Goal: Task Accomplishment & Management: Manage account settings

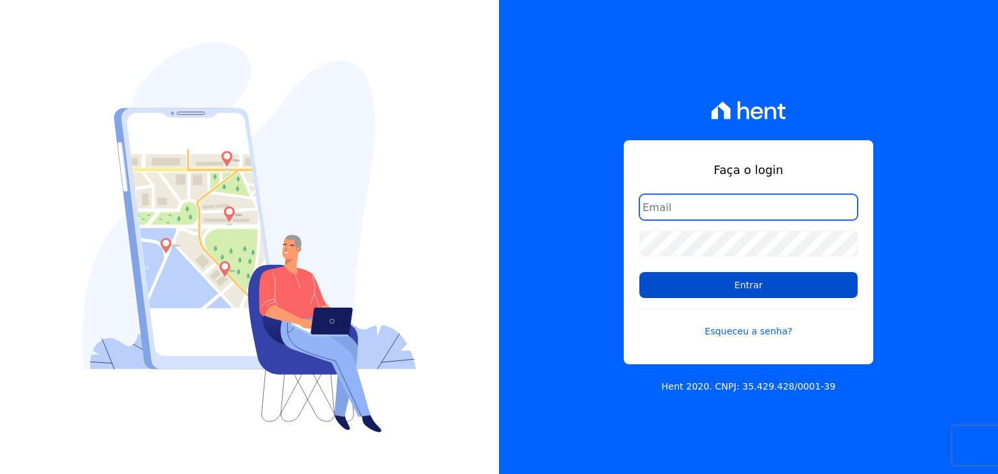
type input "[EMAIL_ADDRESS][DOMAIN_NAME]"
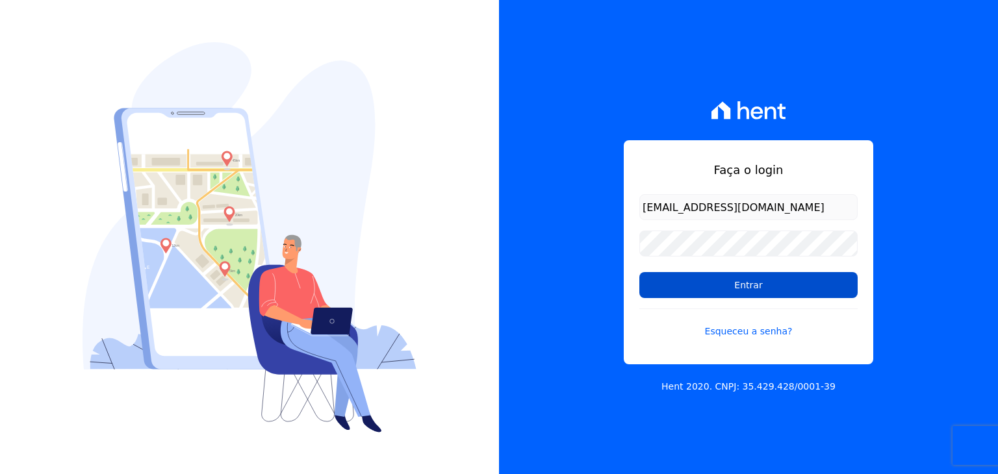
click at [683, 276] on input "Entrar" at bounding box center [748, 285] width 218 height 26
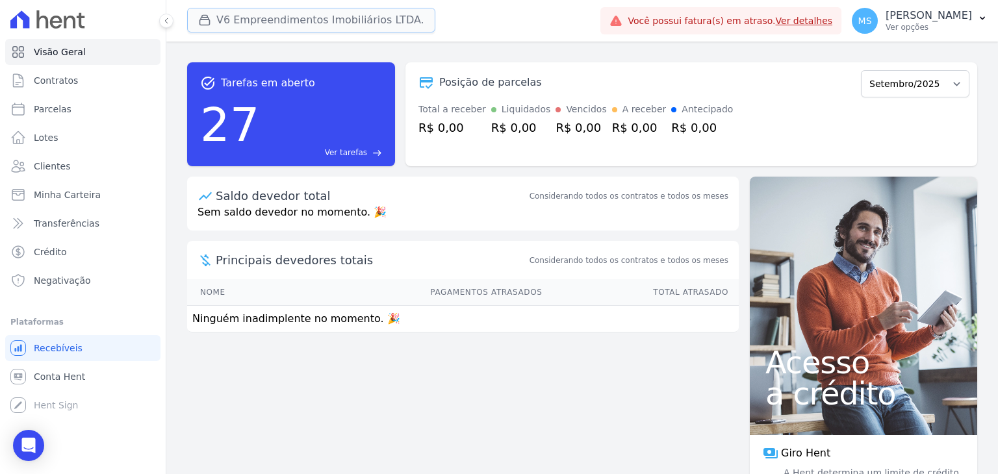
click at [283, 22] on button "V6 Empreendimentos Imobiliários LTDA." at bounding box center [311, 20] width 248 height 25
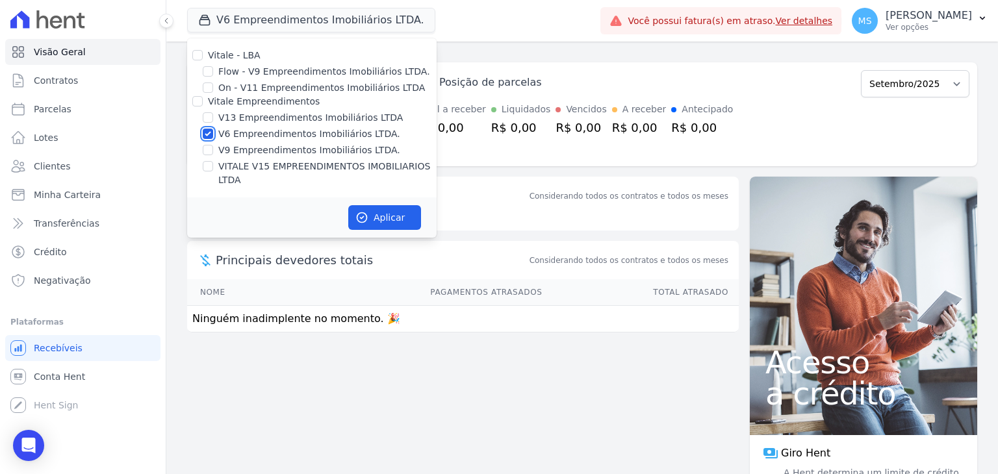
click at [203, 133] on input "V6 Empreendimentos Imobiliários LTDA." at bounding box center [208, 134] width 10 height 10
checkbox input "false"
click at [207, 161] on input "VITALE V15 EMPREENDIMENTOS IMOBILIARIOS LTDA" at bounding box center [208, 166] width 10 height 10
checkbox input "true"
click at [392, 205] on button "Aplicar" at bounding box center [384, 217] width 73 height 25
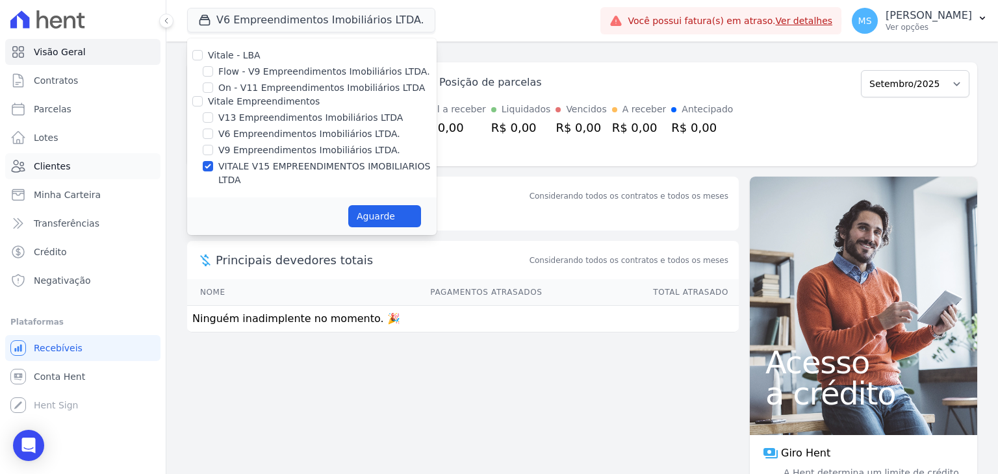
click at [49, 166] on span "Clientes" at bounding box center [52, 166] width 36 height 13
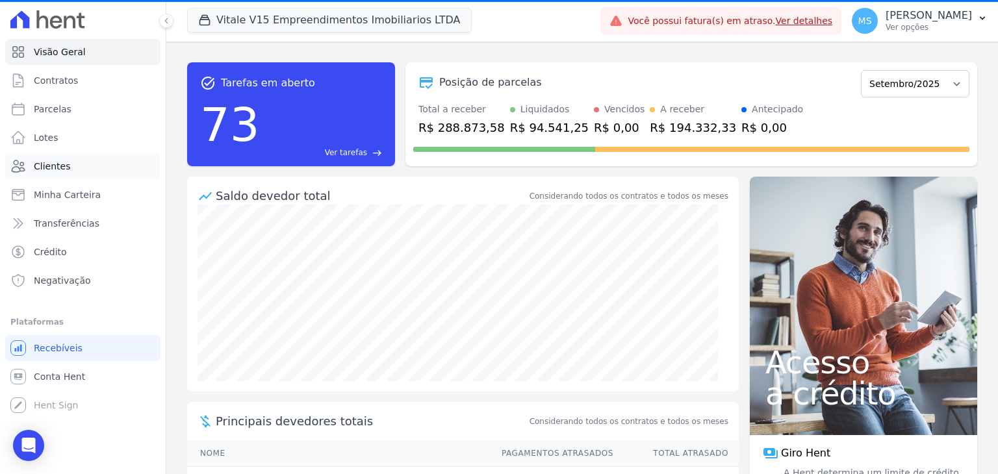
click at [43, 164] on span "Clientes" at bounding box center [52, 166] width 36 height 13
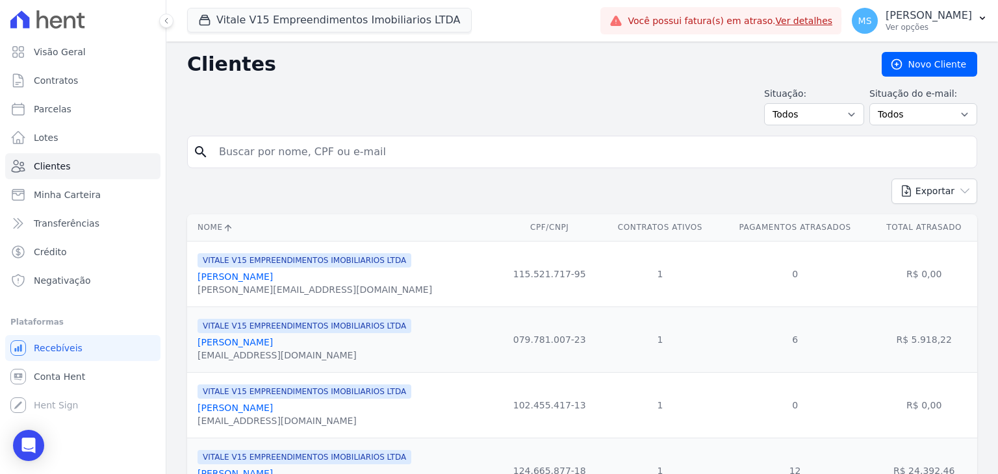
click at [255, 152] on input "search" at bounding box center [591, 152] width 760 height 26
type input "karla naiara"
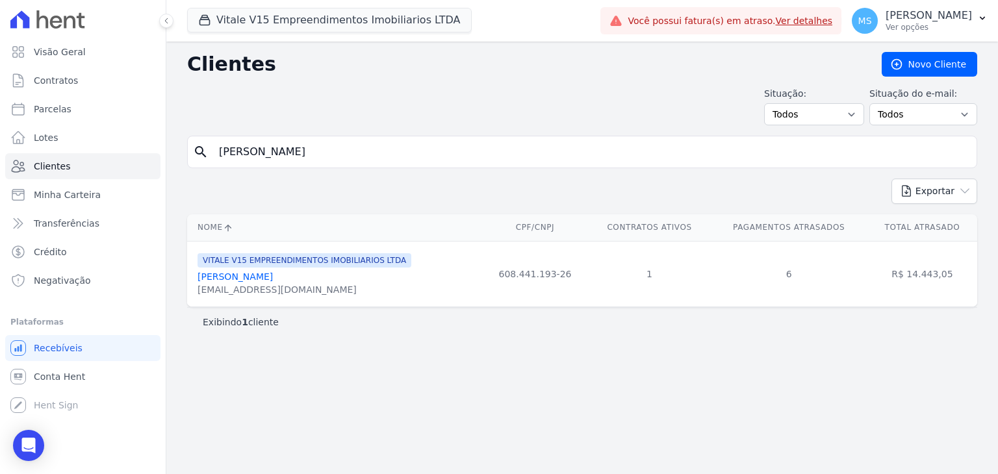
click at [273, 275] on link "Karla Naiara Miranda Amorim" at bounding box center [234, 277] width 75 height 10
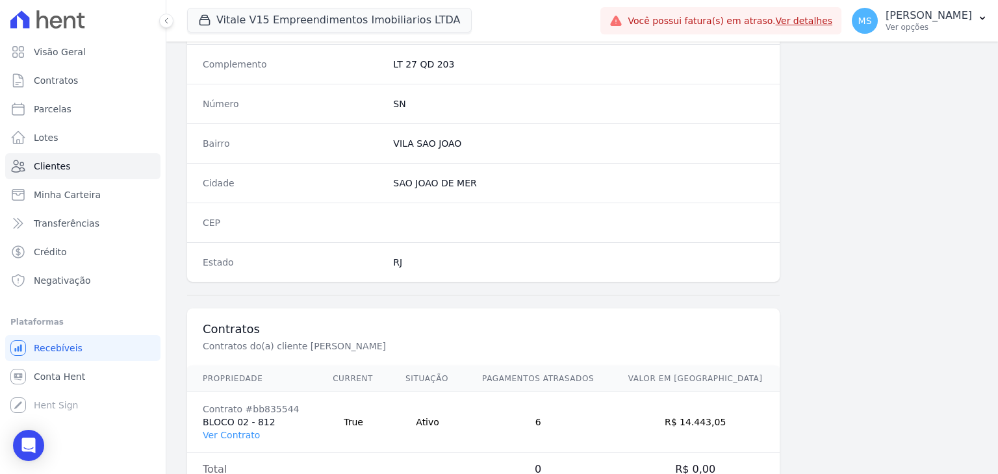
scroll to position [737, 0]
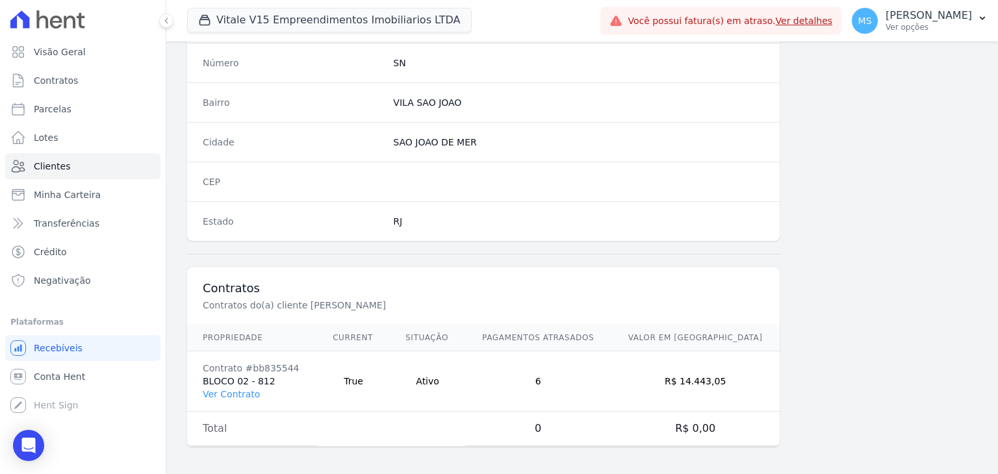
click at [249, 396] on td "Contrato #bb835544 BLOCO 02 - 812 Ver Contrato" at bounding box center [252, 381] width 130 height 60
click at [246, 390] on link "Ver Contrato" at bounding box center [231, 394] width 57 height 10
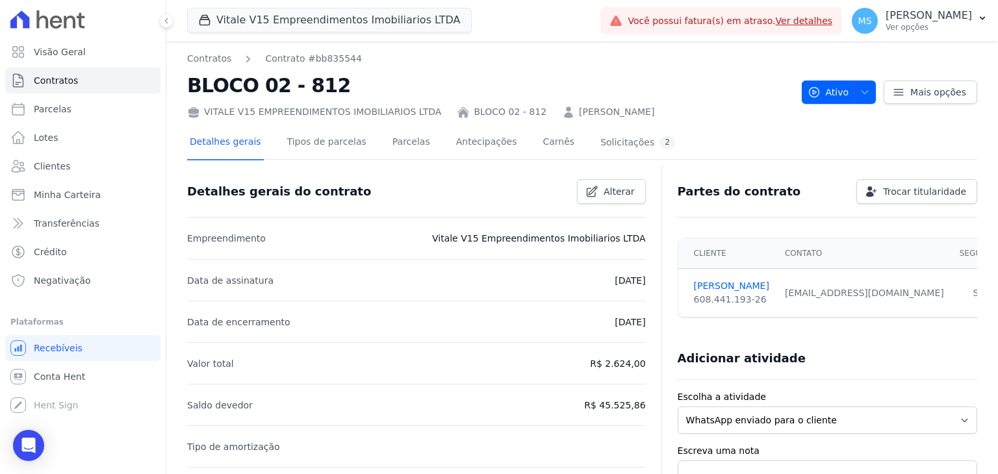
click at [416, 142] on div "Detalhes gerais Tipos de parcelas Parcelas Antecipações Carnês Solicitações 2" at bounding box center [432, 143] width 490 height 34
click at [411, 144] on link "Parcelas" at bounding box center [411, 143] width 43 height 34
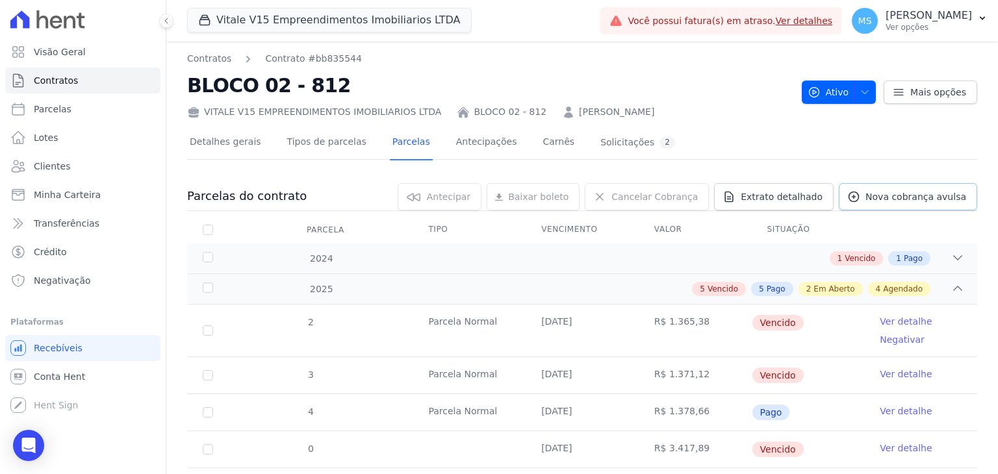
click at [917, 198] on span "Nova cobrança avulsa" at bounding box center [915, 196] width 101 height 13
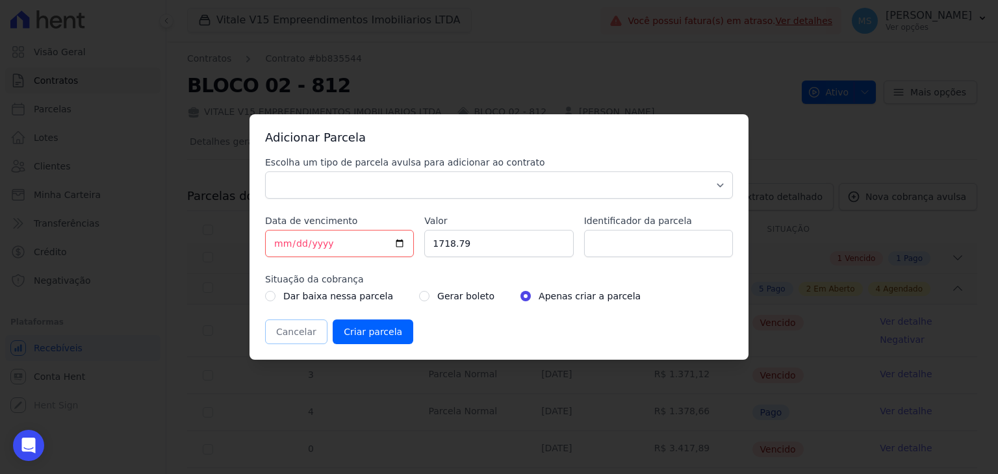
click at [283, 331] on button "Cancelar" at bounding box center [296, 332] width 62 height 25
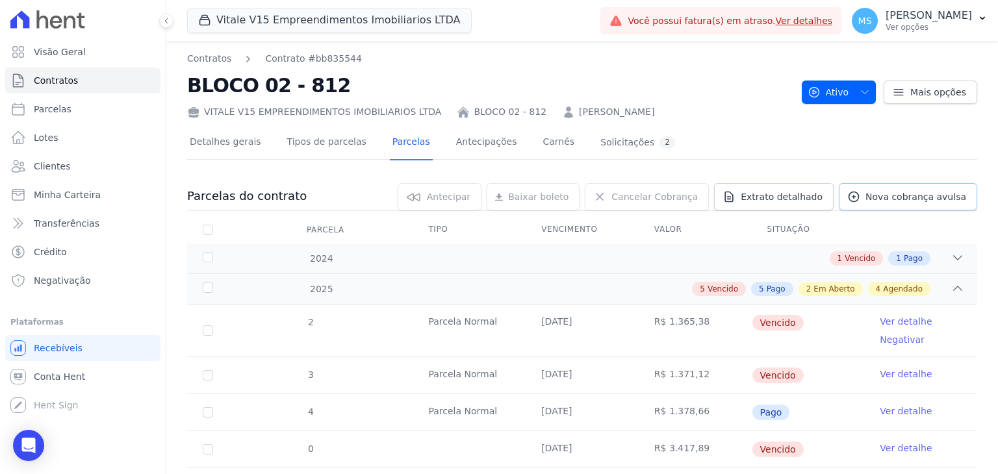
click at [886, 184] on link "Nova cobrança avulsa" at bounding box center [908, 196] width 138 height 27
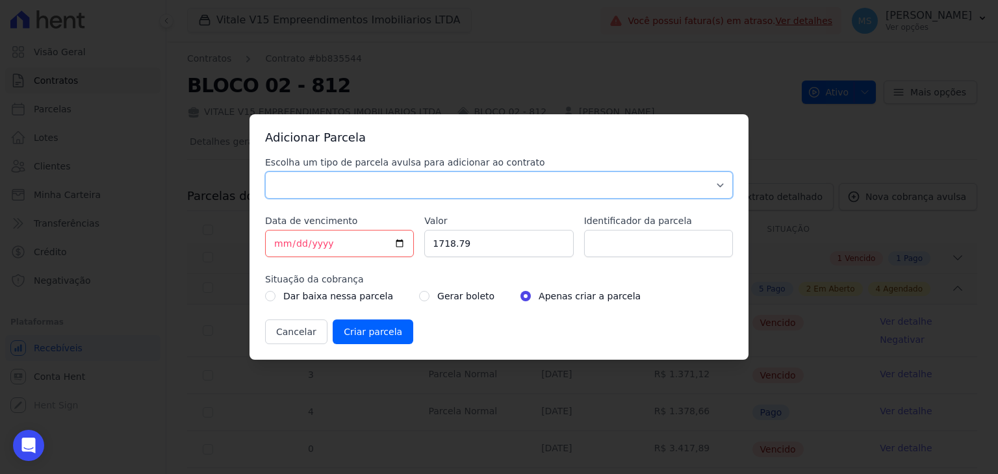
click at [370, 175] on select "Parcela Normal Sinal Caução Intercalada Chaves Pré Chaves Pós Chaves Taxas Quit…" at bounding box center [499, 184] width 468 height 27
select select "others"
click at [265, 171] on select "Parcela Normal Sinal Caução Intercalada Chaves Pré Chaves Pós Chaves Taxas Quit…" at bounding box center [499, 184] width 468 height 27
click at [277, 247] on input "2025-09-11" at bounding box center [339, 243] width 149 height 27
drag, startPoint x: 473, startPoint y: 248, endPoint x: 94, endPoint y: 58, distance: 424.2
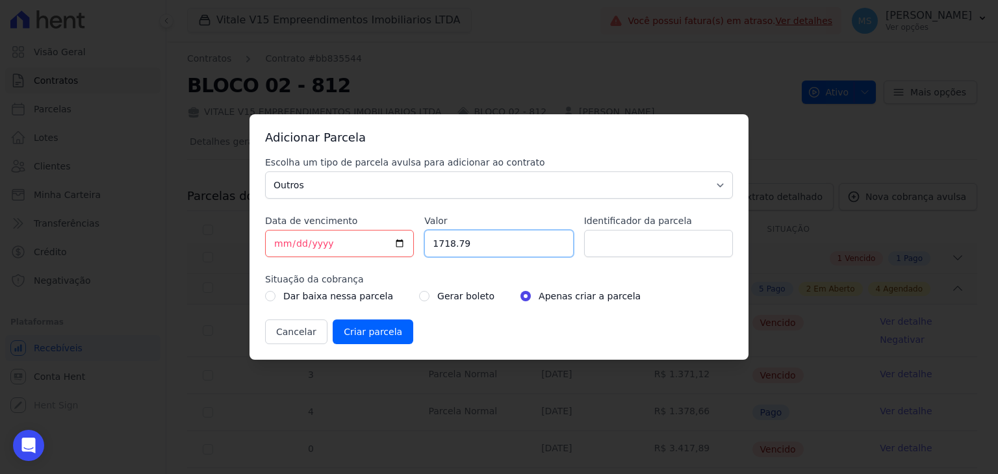
click at [419, 248] on div "Escolha um tipo de parcela avulsa para adicionar ao contrato Parcela Normal Sin…" at bounding box center [499, 250] width 468 height 188
type input "1771.50"
type input "BOLETO AVUSO - 300868"
click at [419, 294] on div "Gerar boleto" at bounding box center [456, 296] width 75 height 16
click at [419, 298] on input "radio" at bounding box center [424, 296] width 10 height 10
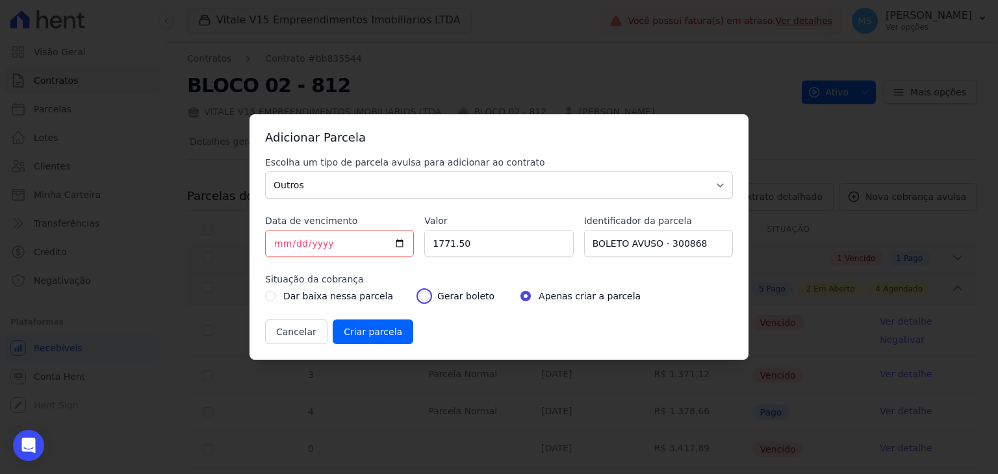
radio input "true"
click at [376, 331] on input "Criar parcela" at bounding box center [373, 332] width 81 height 25
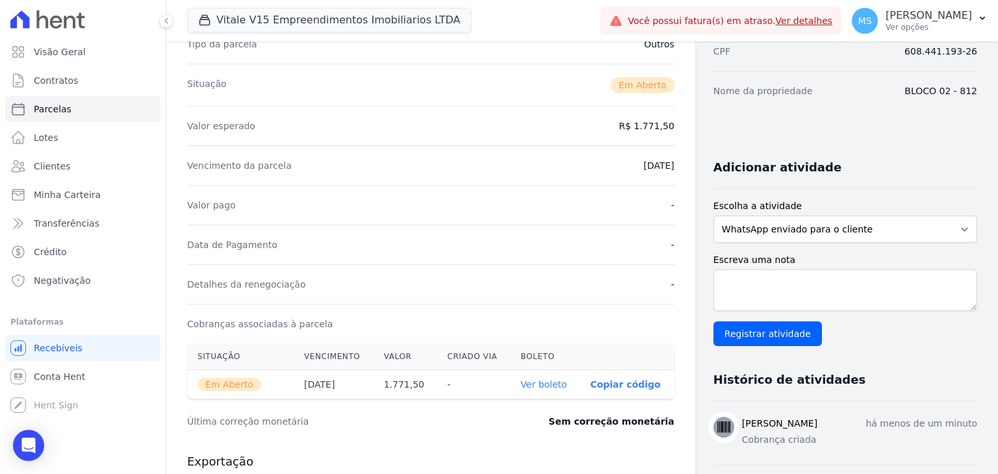
scroll to position [325, 0]
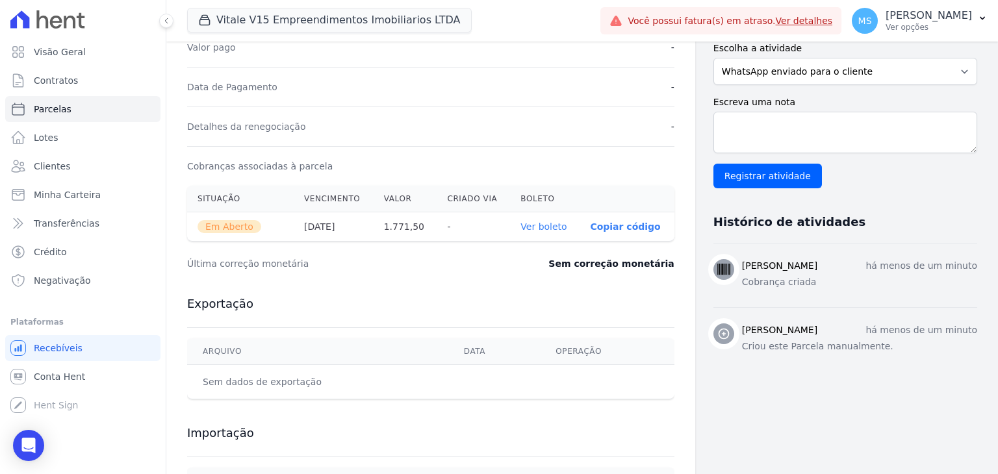
click at [544, 229] on link "Ver boleto" at bounding box center [543, 227] width 46 height 10
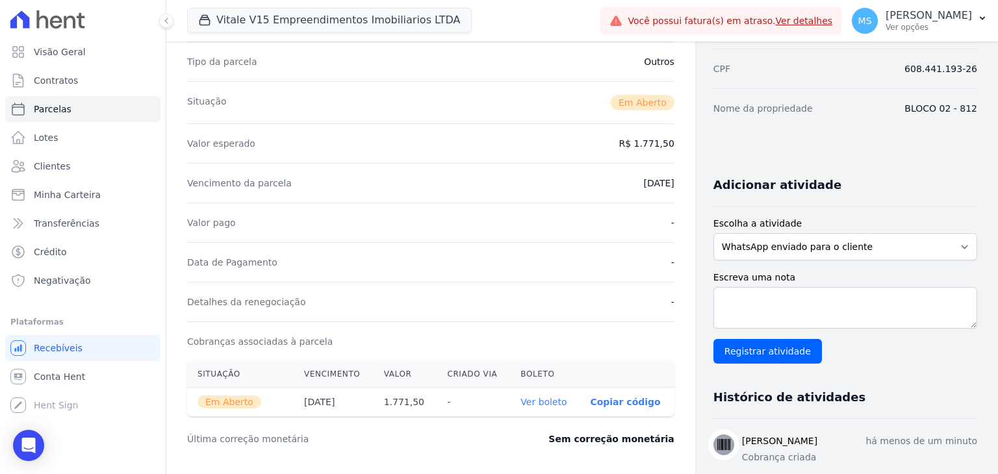
scroll to position [0, 0]
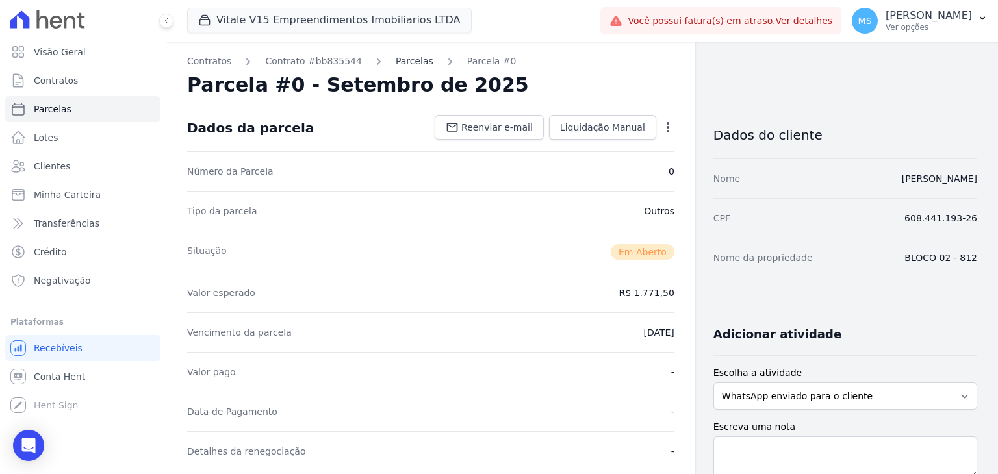
click at [396, 66] on link "Parcelas" at bounding box center [415, 62] width 38 height 14
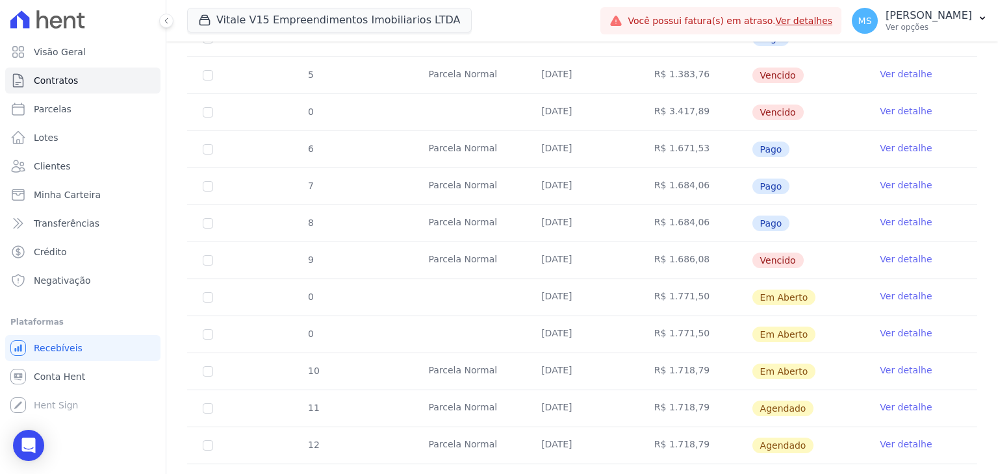
scroll to position [476, 0]
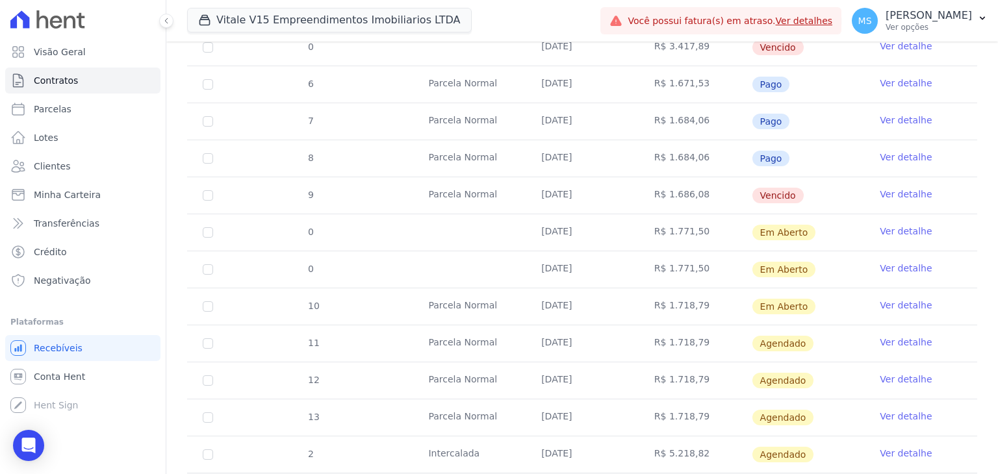
click at [891, 229] on link "Ver detalhe" at bounding box center [906, 231] width 52 height 13
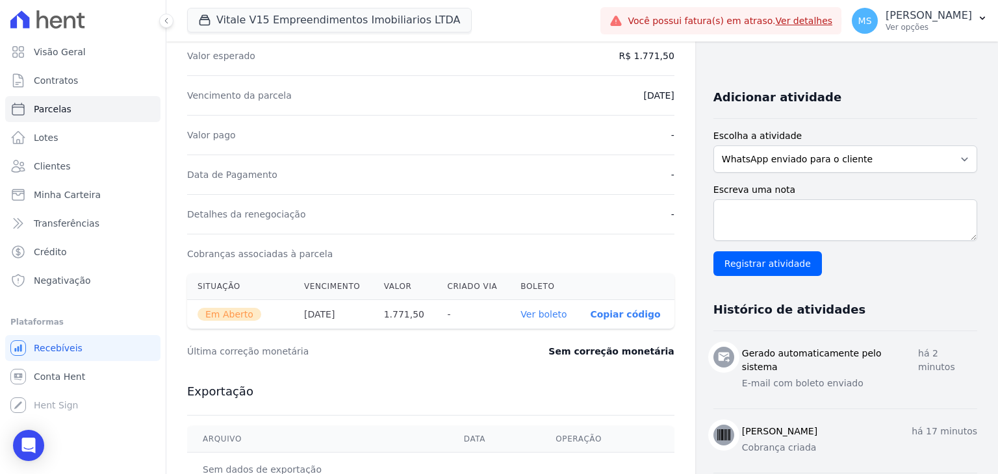
scroll to position [260, 0]
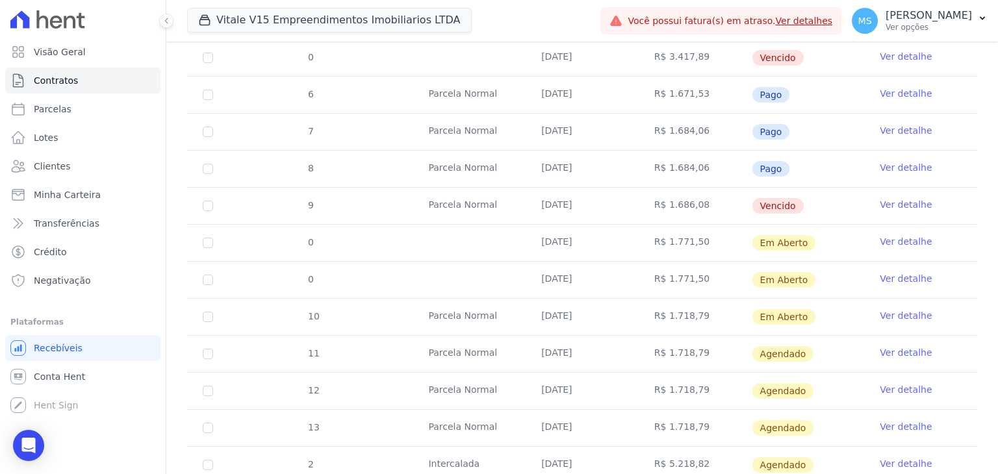
scroll to position [541, 0]
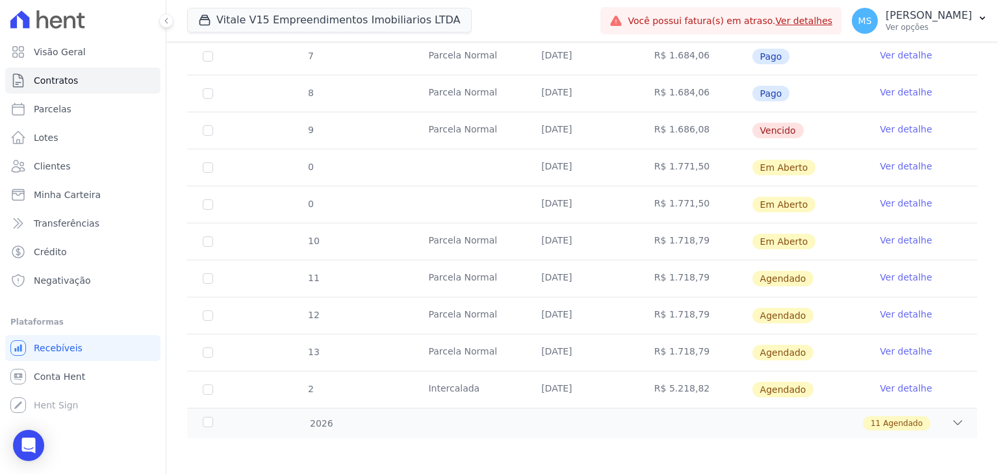
click at [880, 203] on link "Ver detalhe" at bounding box center [906, 203] width 52 height 13
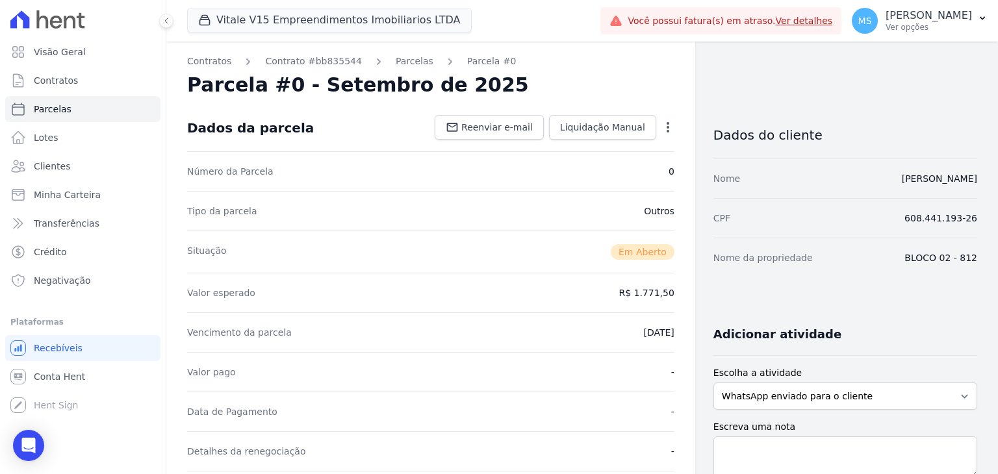
click at [667, 132] on icon "button" at bounding box center [668, 127] width 3 height 10
click at [590, 171] on link "Cancelar Cobrança" at bounding box center [612, 168] width 114 height 23
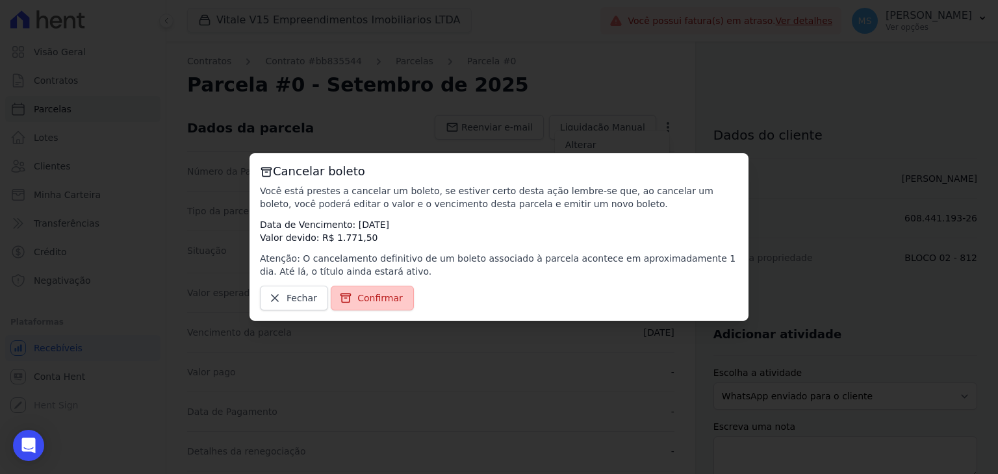
click at [377, 297] on span "Confirmar" at bounding box center [379, 298] width 45 height 13
